Goal: Find contact information: Find contact information

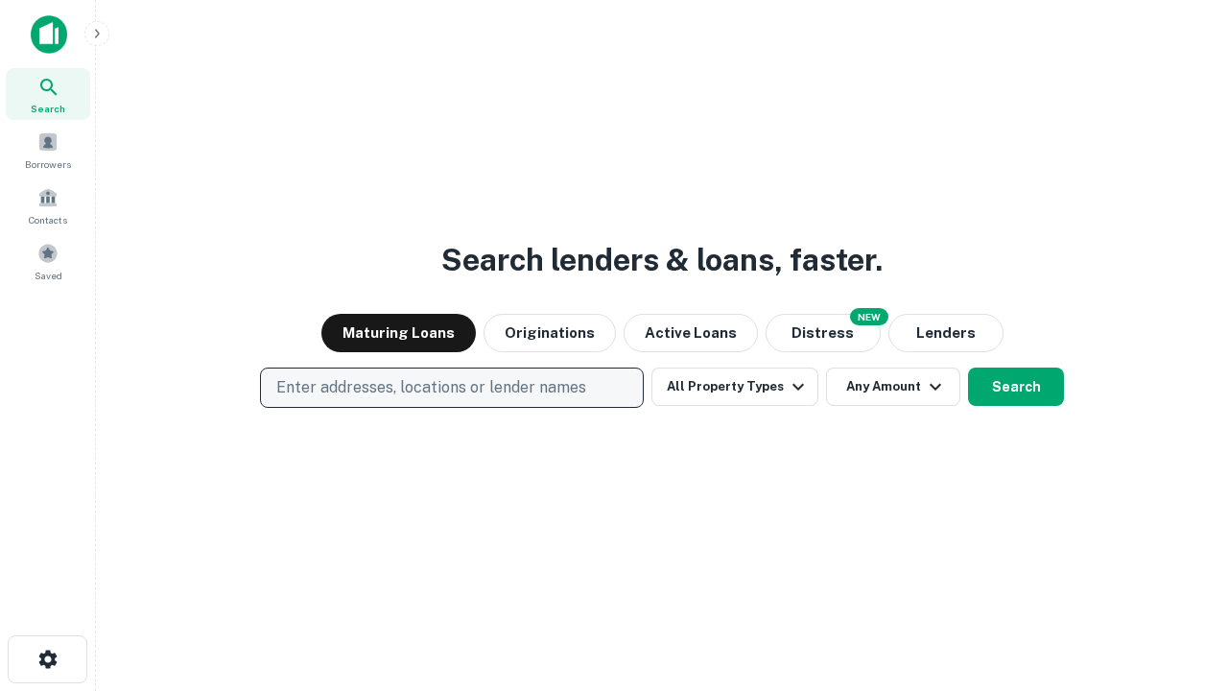
click at [451, 388] on p "Enter addresses, locations or lender names" at bounding box center [431, 387] width 310 height 23
type input "**********"
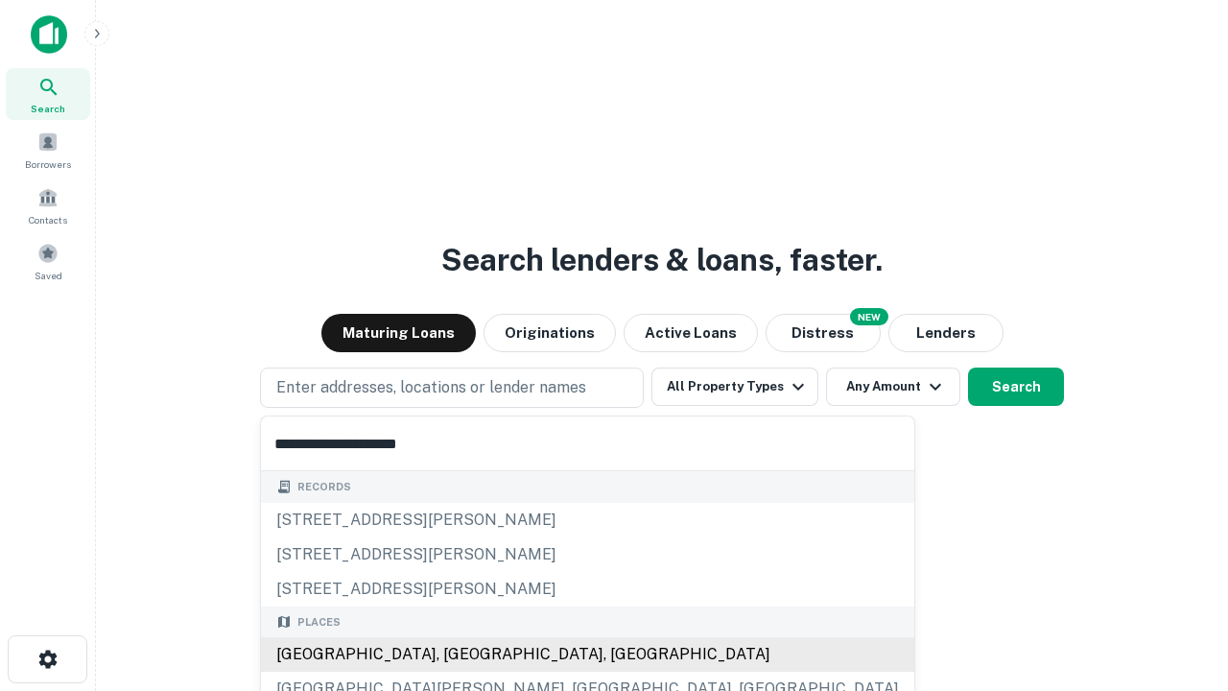
click at [459, 654] on div "Santa Monica, CA, USA" at bounding box center [587, 654] width 653 height 35
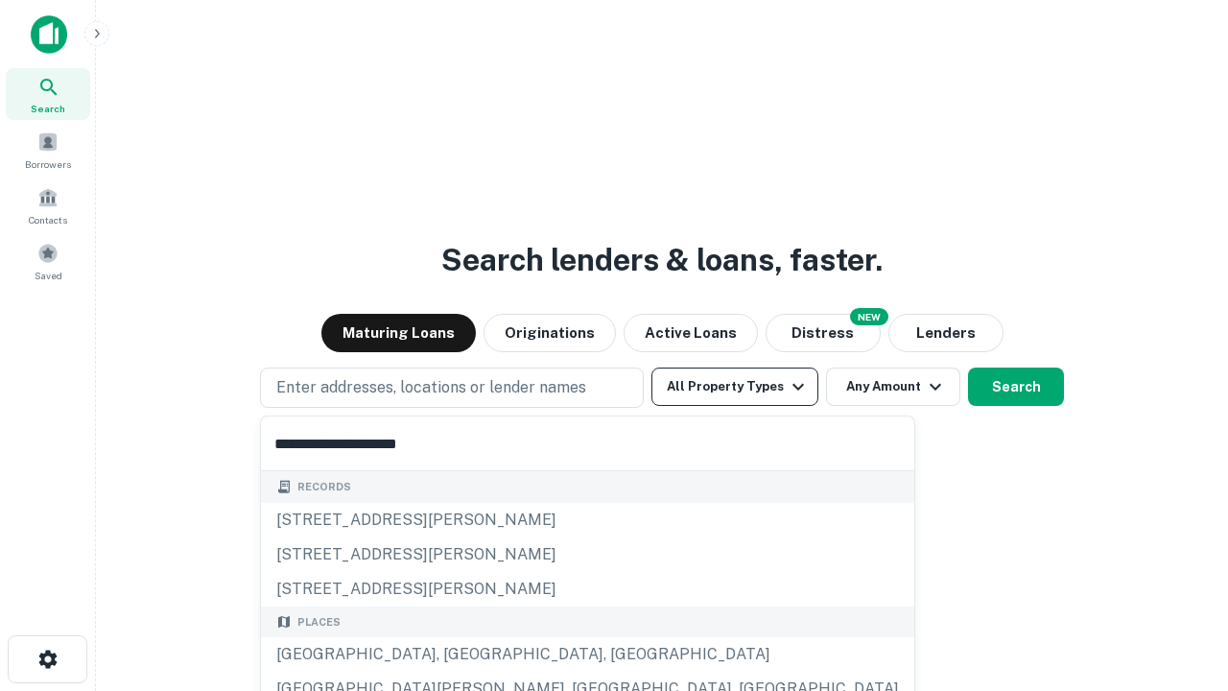
click at [735, 387] on button "All Property Types" at bounding box center [734, 386] width 167 height 38
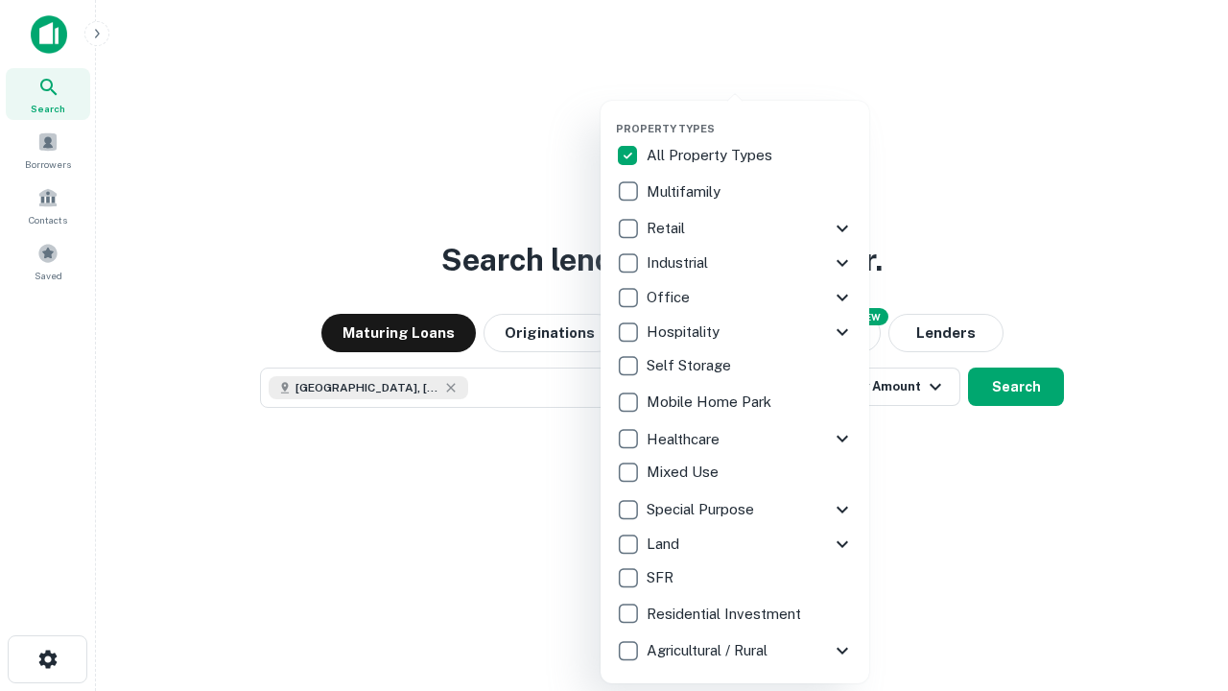
click at [750, 116] on button "button" at bounding box center [750, 116] width 269 height 1
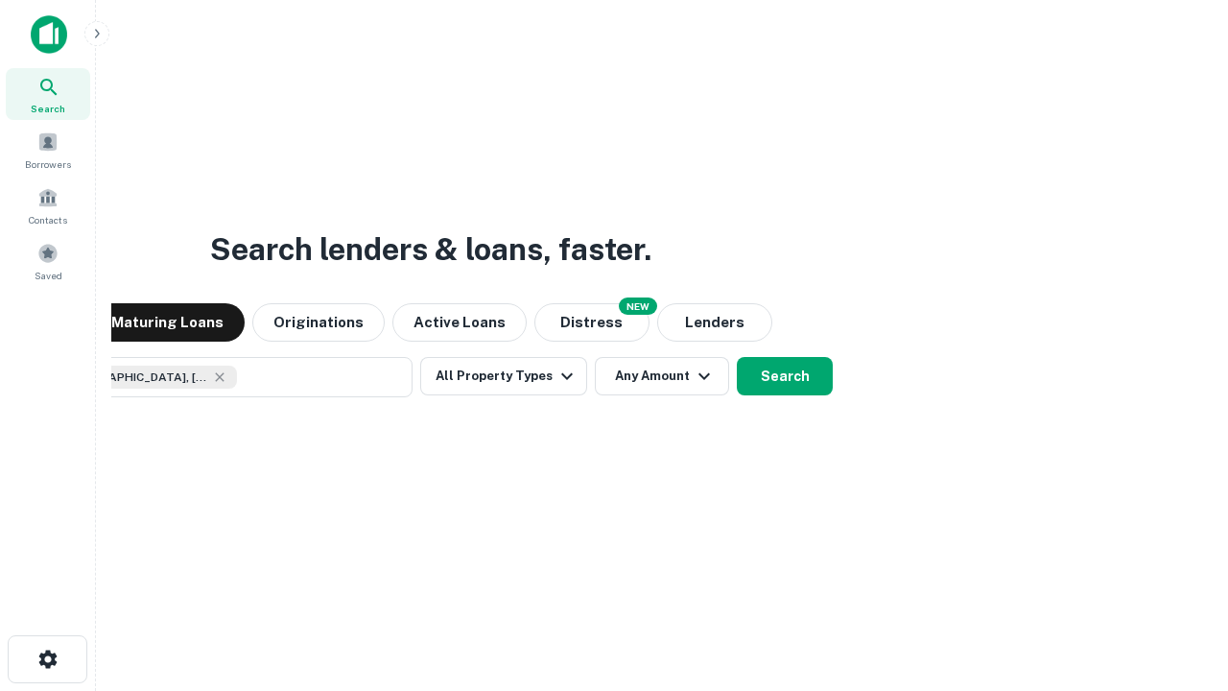
scroll to position [31, 0]
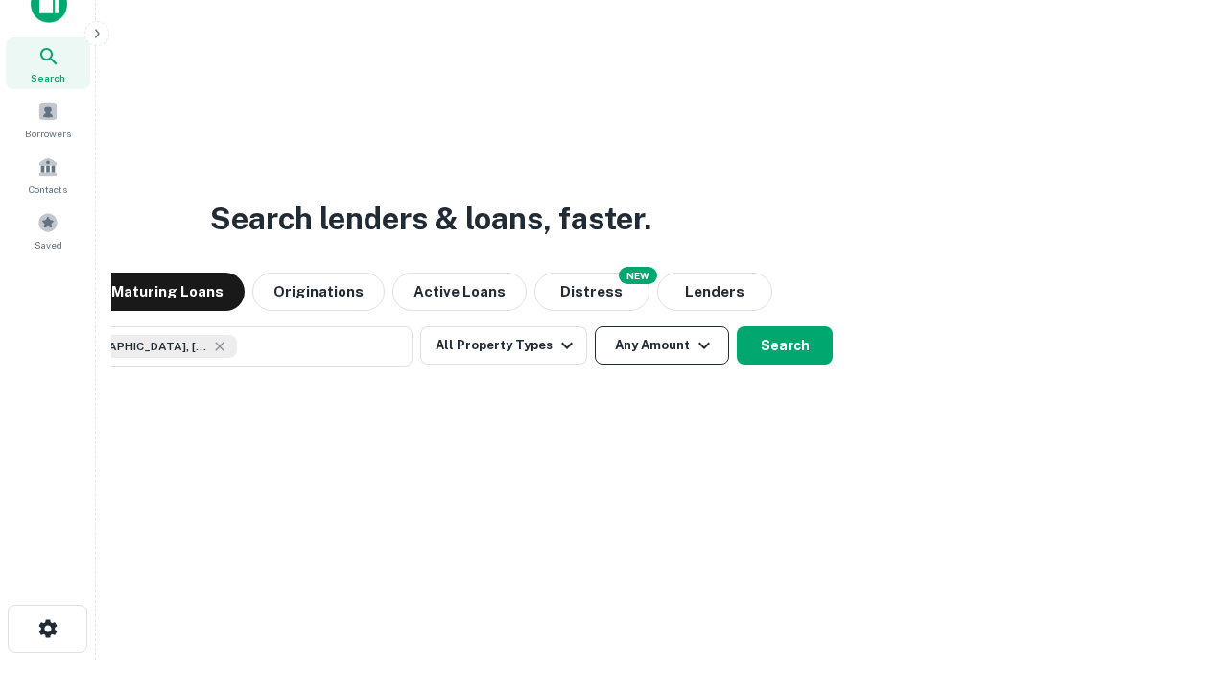
click at [595, 326] on button "Any Amount" at bounding box center [662, 345] width 134 height 38
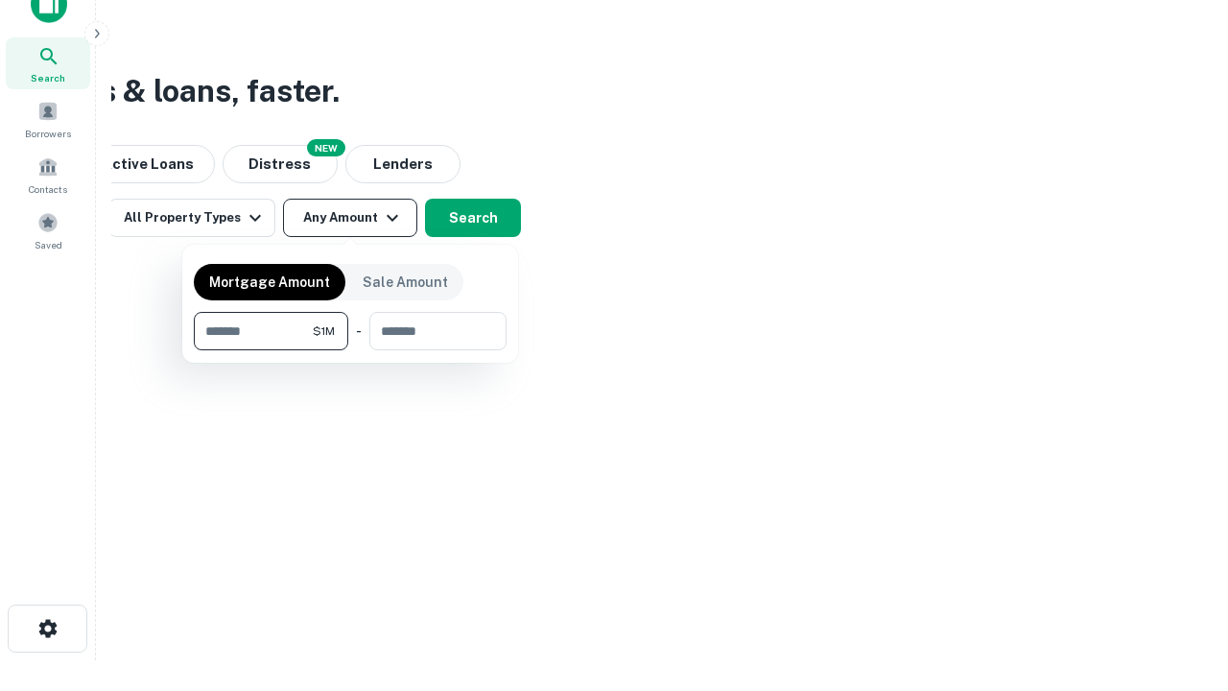
type input "*******"
click at [350, 350] on button "button" at bounding box center [350, 350] width 313 height 1
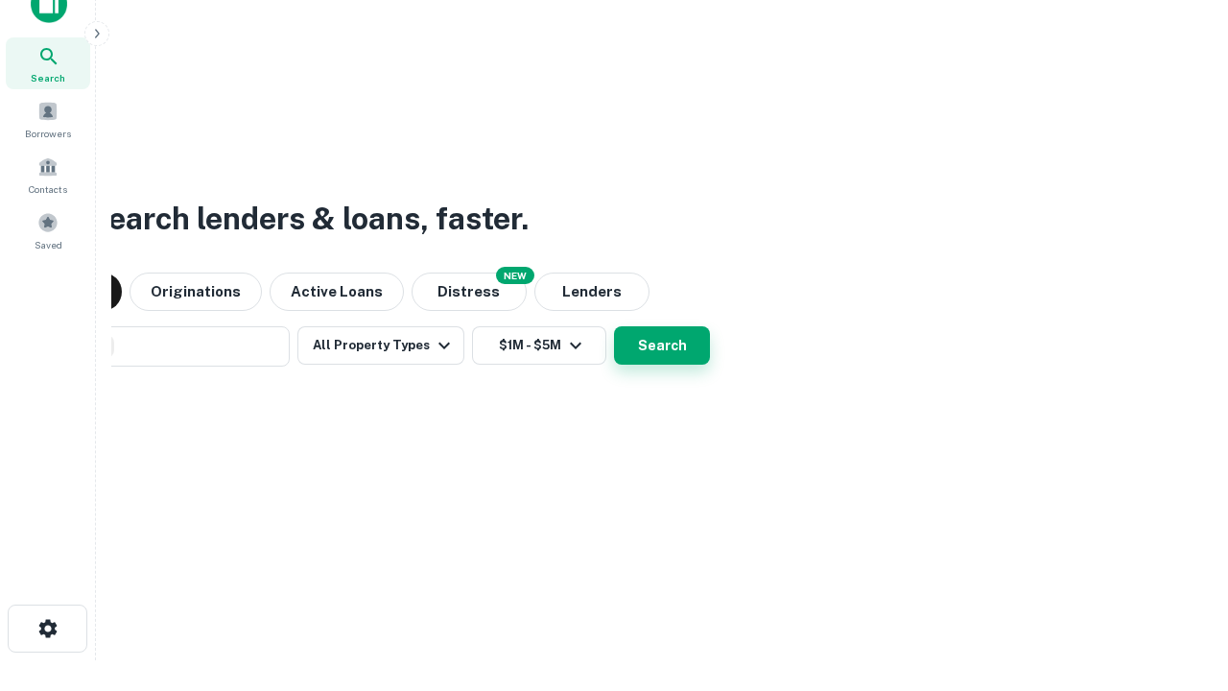
click at [614, 326] on button "Search" at bounding box center [662, 345] width 96 height 38
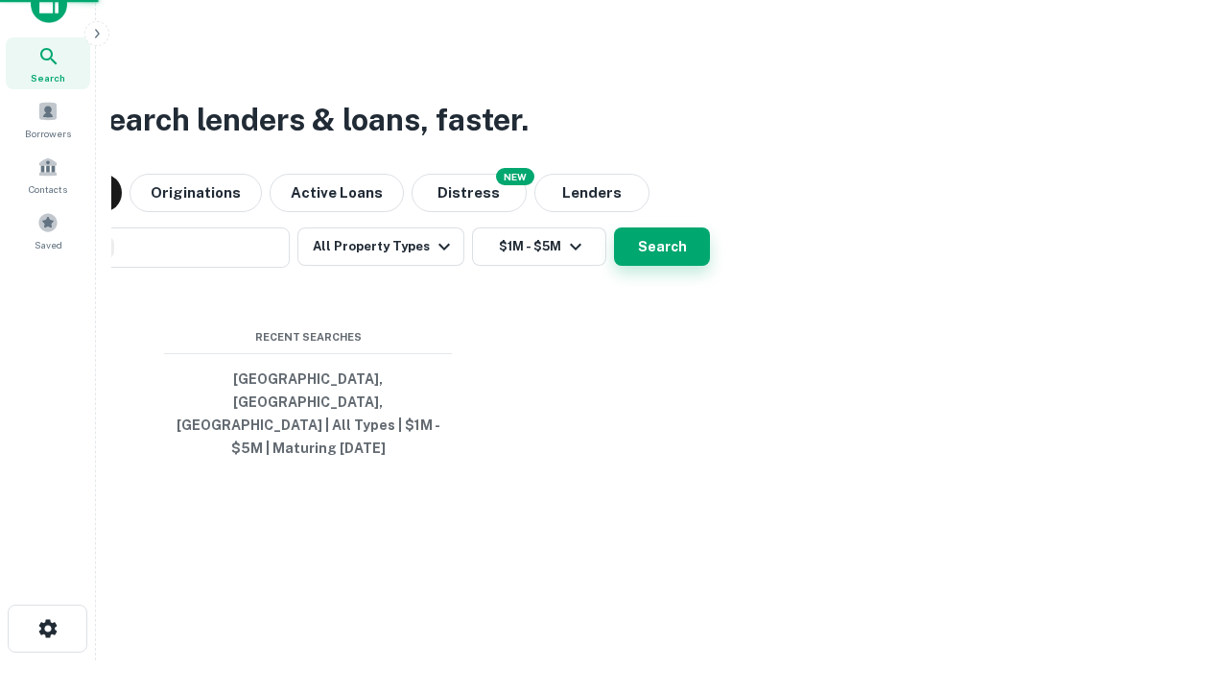
scroll to position [62, 543]
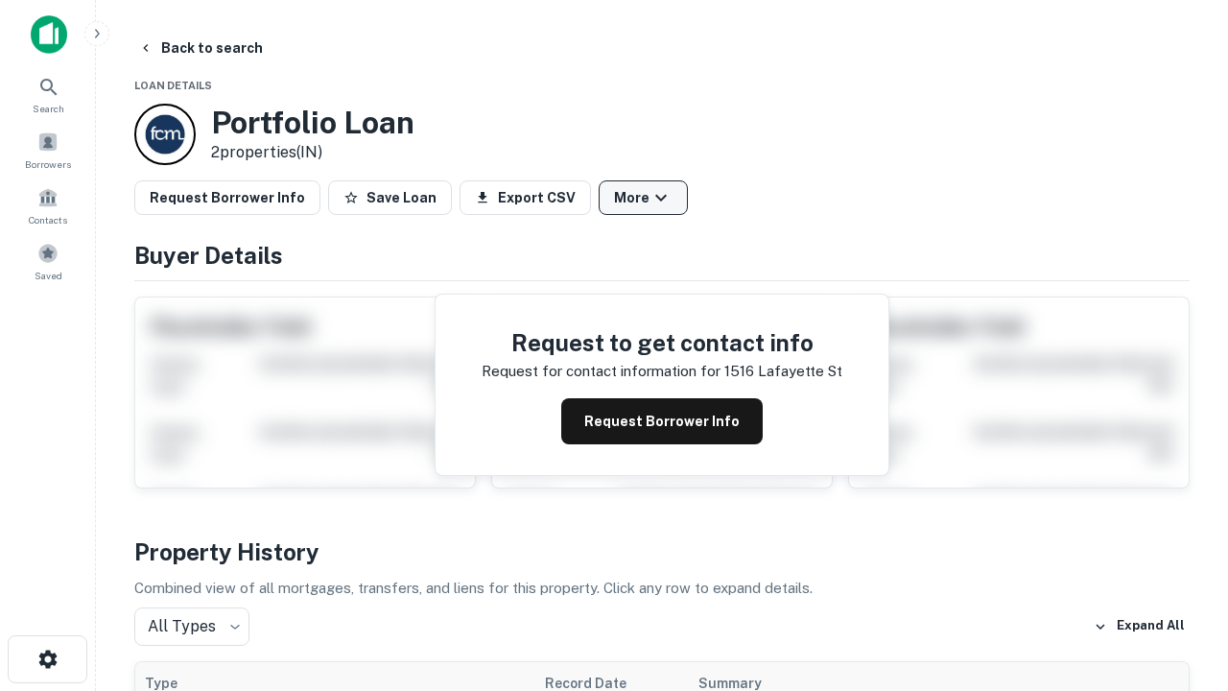
click at [643, 198] on button "More" at bounding box center [643, 197] width 89 height 35
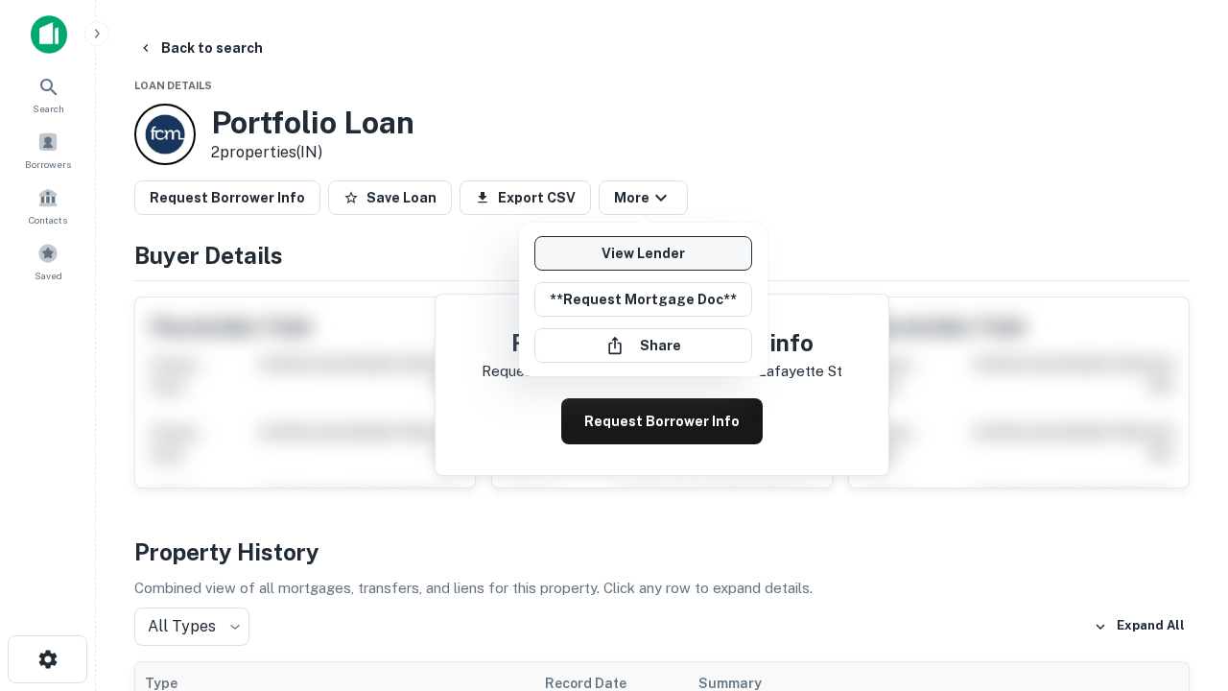
click at [643, 253] on link "View Lender" at bounding box center [643, 253] width 218 height 35
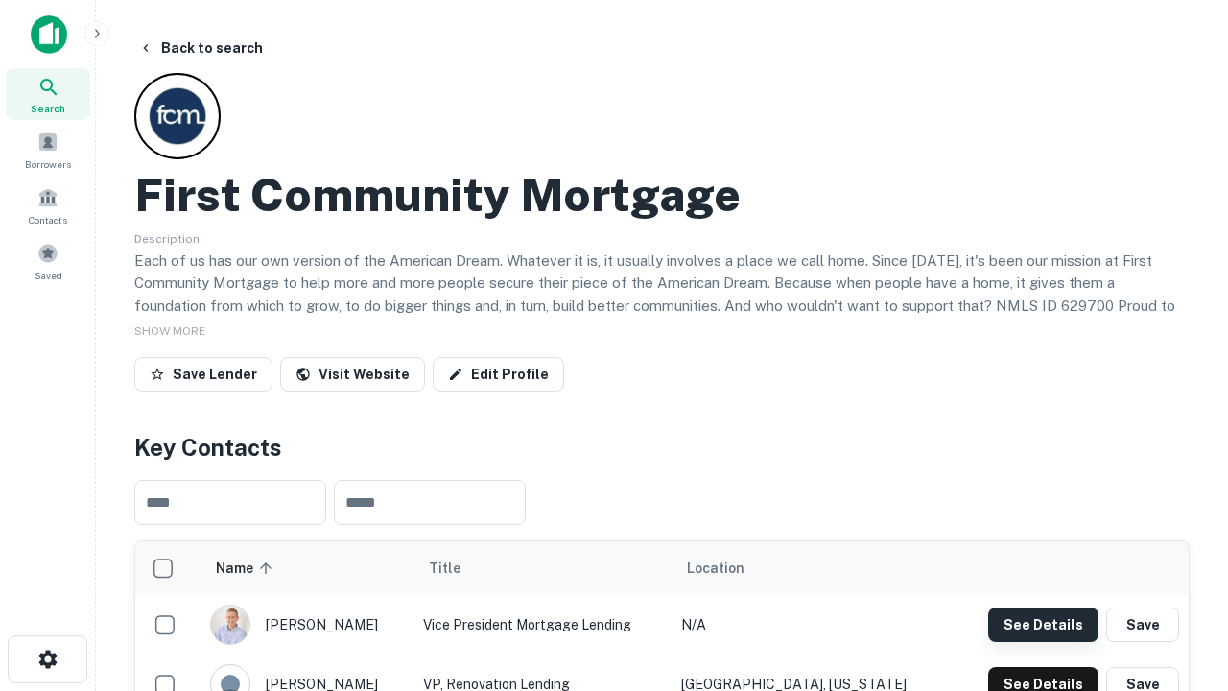
click at [1043, 624] on button "See Details" at bounding box center [1043, 624] width 110 height 35
